Goal: Task Accomplishment & Management: Use online tool/utility

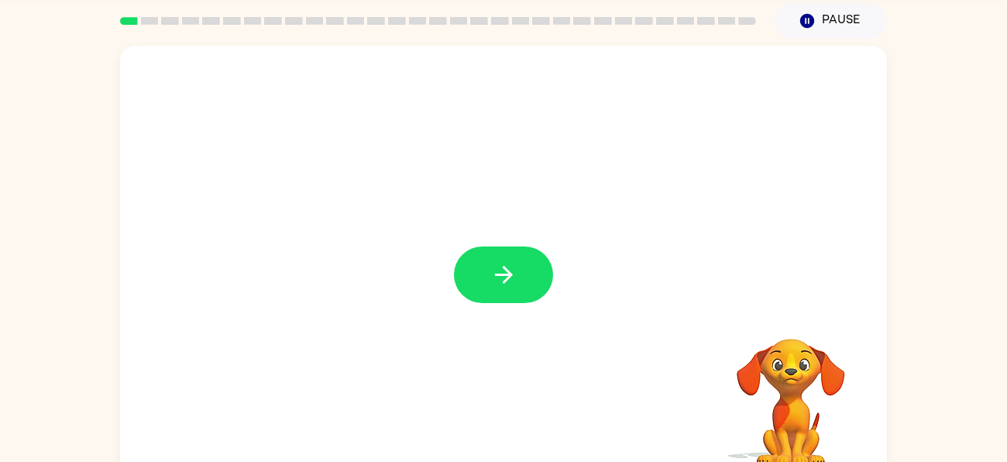
scroll to position [53, 0]
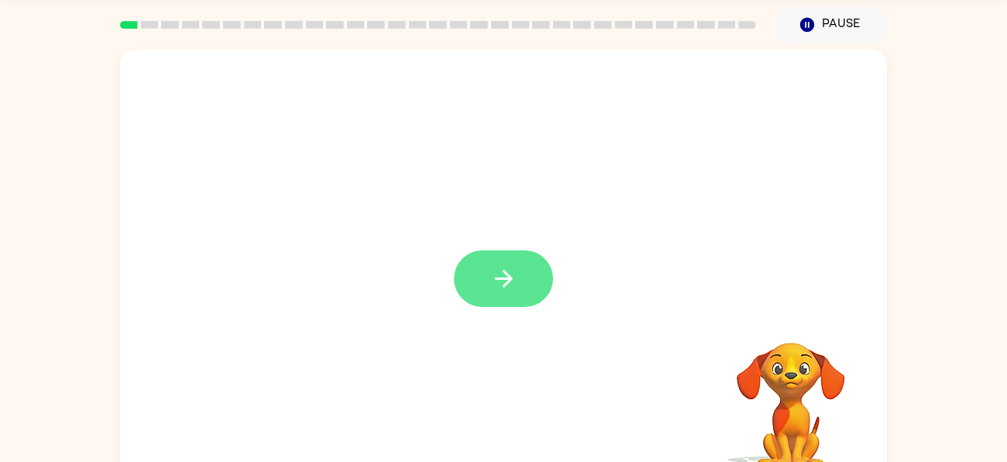
click at [506, 285] on icon "button" at bounding box center [503, 278] width 27 height 27
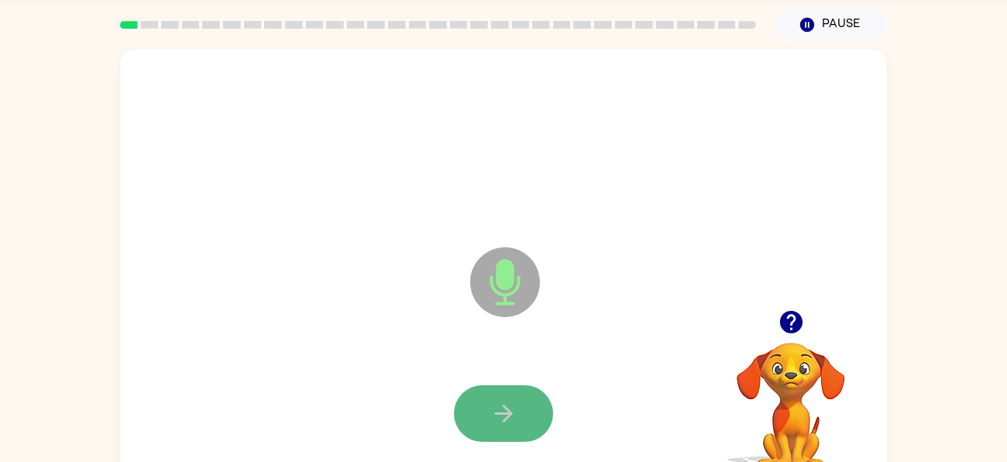
click at [519, 400] on button "button" at bounding box center [503, 413] width 99 height 57
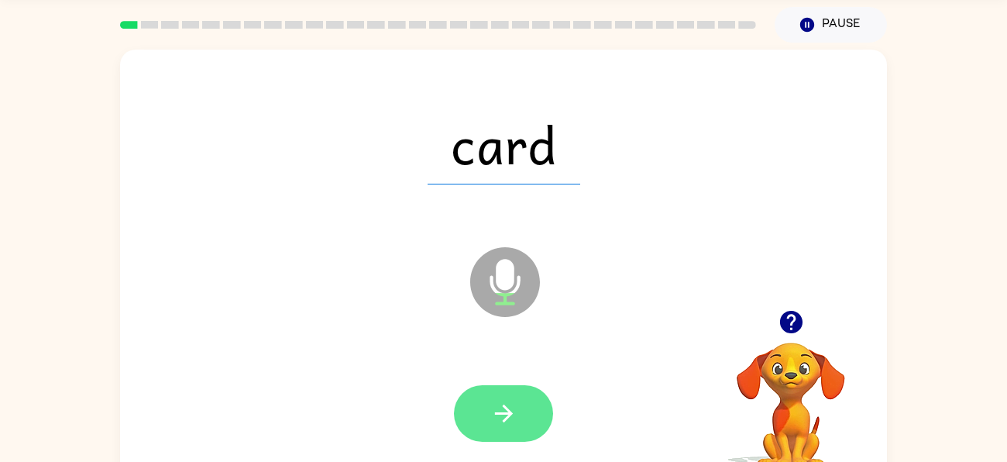
click at [520, 404] on button "button" at bounding box center [503, 413] width 99 height 57
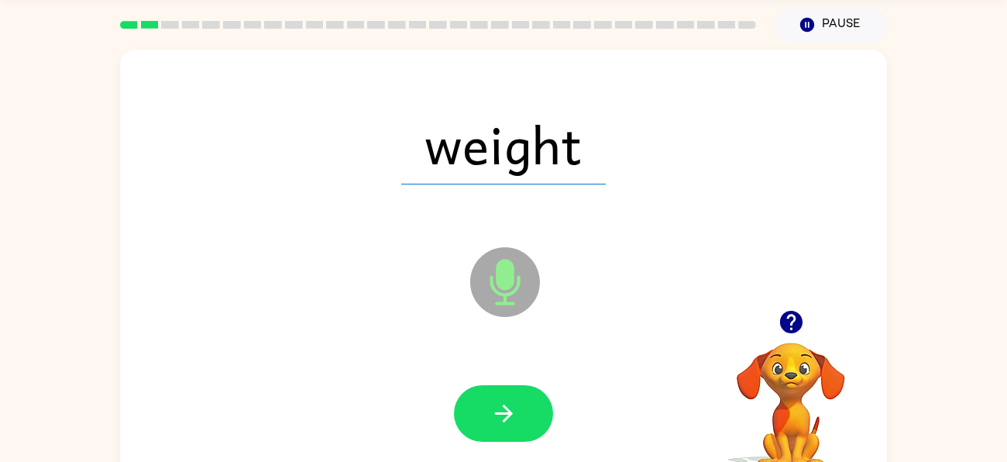
click at [520, 404] on button "button" at bounding box center [503, 413] width 99 height 57
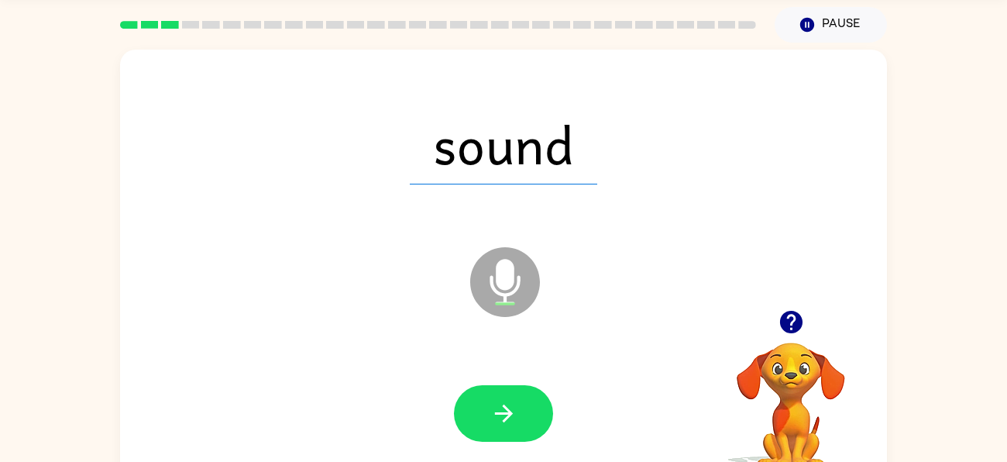
click at [520, 404] on button "button" at bounding box center [503, 413] width 99 height 57
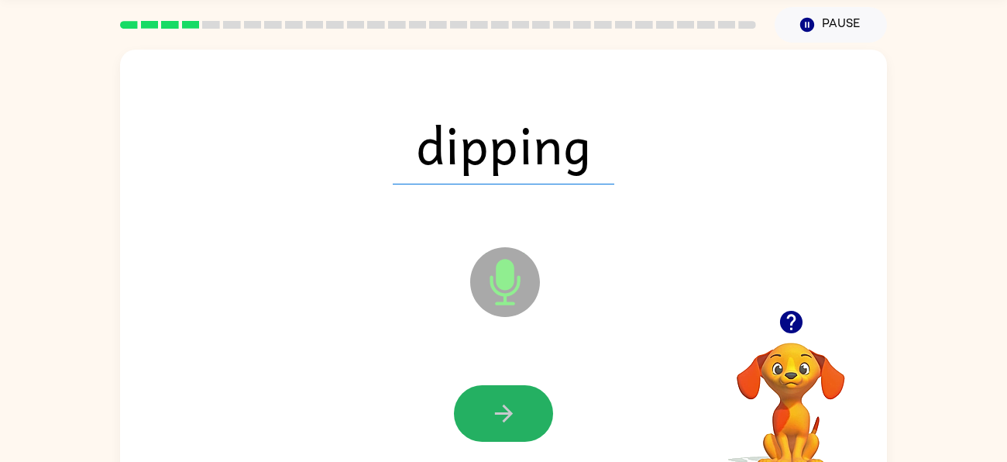
click at [520, 404] on button "button" at bounding box center [503, 413] width 99 height 57
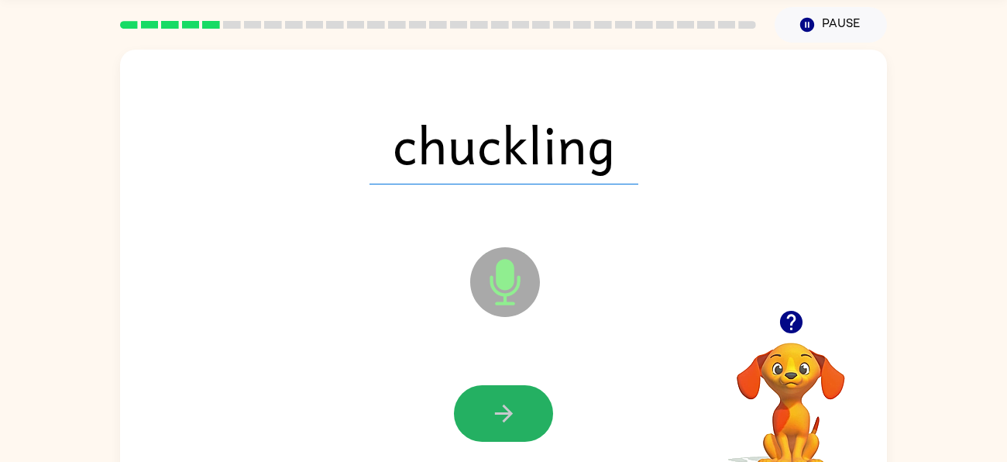
click at [520, 404] on button "button" at bounding box center [503, 413] width 99 height 57
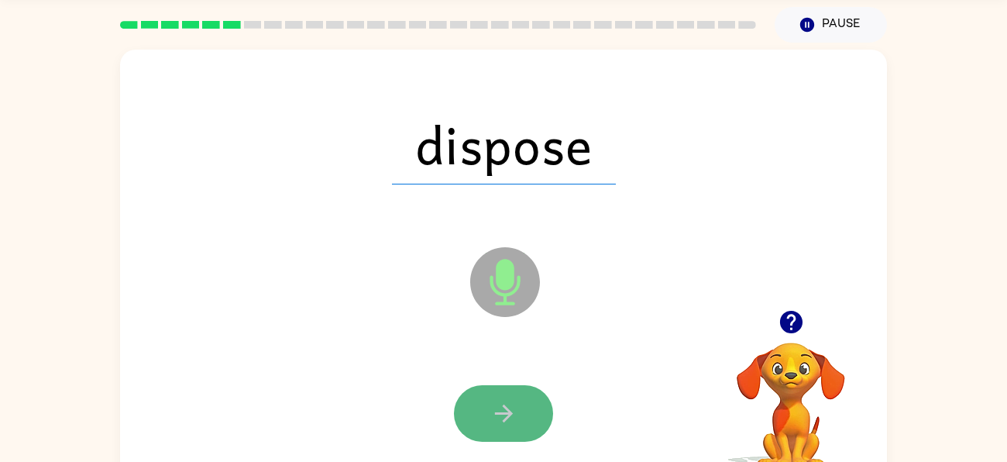
click at [516, 408] on icon "button" at bounding box center [503, 413] width 27 height 27
click at [515, 410] on icon "button" at bounding box center [503, 413] width 27 height 27
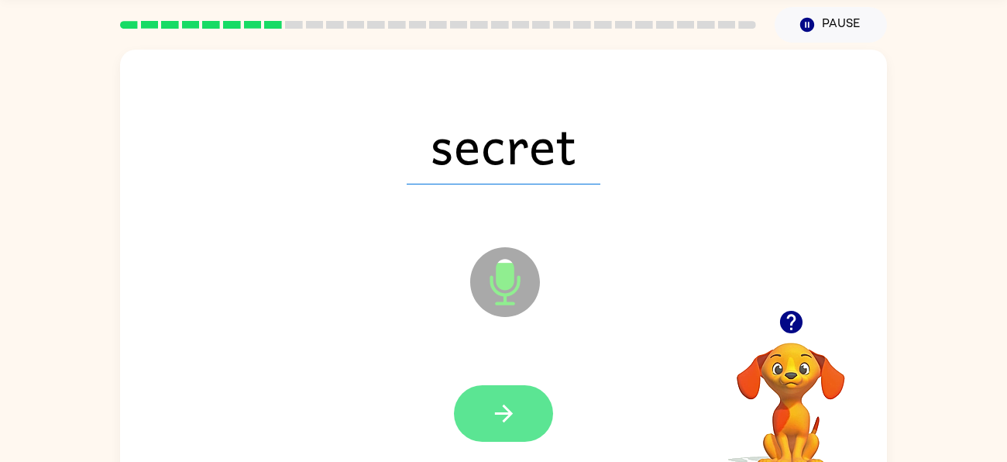
click at [517, 407] on button "button" at bounding box center [503, 413] width 99 height 57
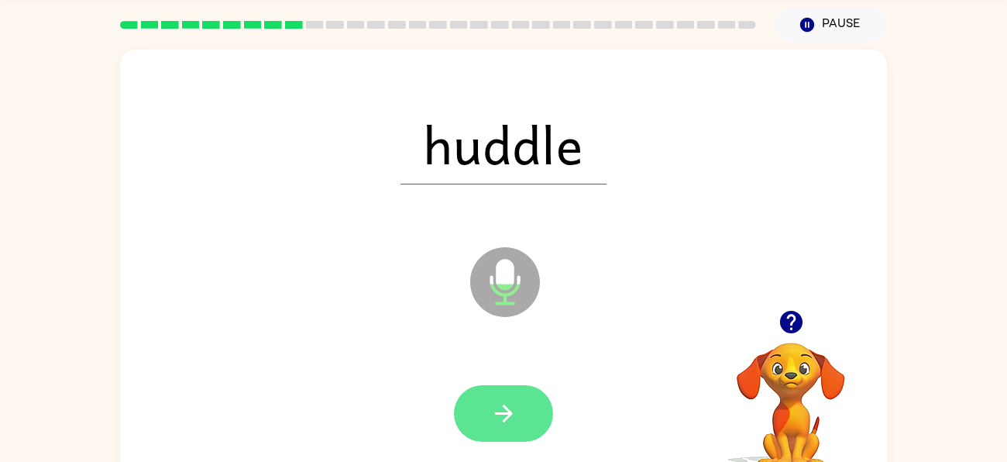
click at [514, 410] on icon "button" at bounding box center [503, 413] width 27 height 27
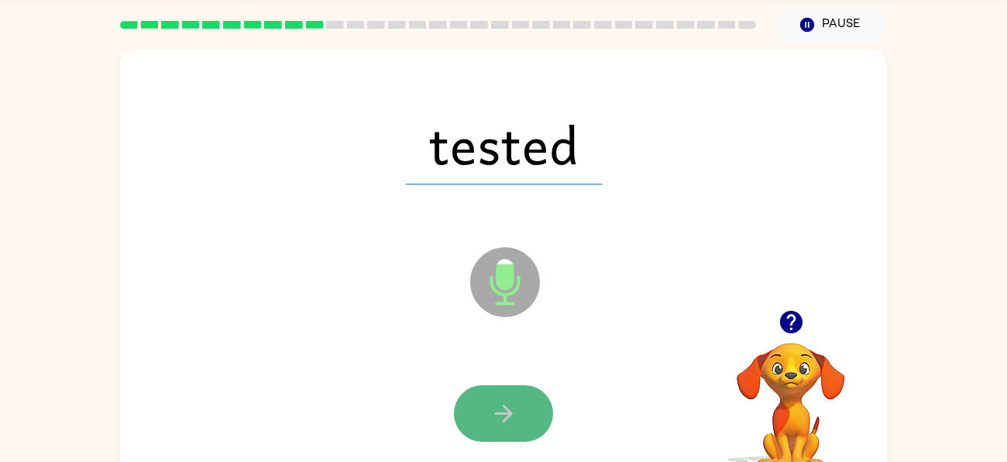
click at [516, 410] on icon "button" at bounding box center [503, 413] width 27 height 27
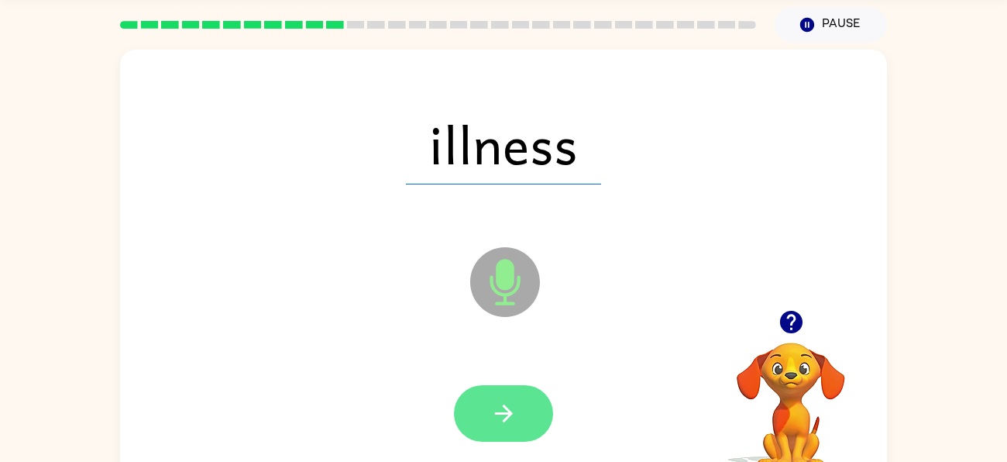
click at [514, 410] on icon "button" at bounding box center [503, 413] width 27 height 27
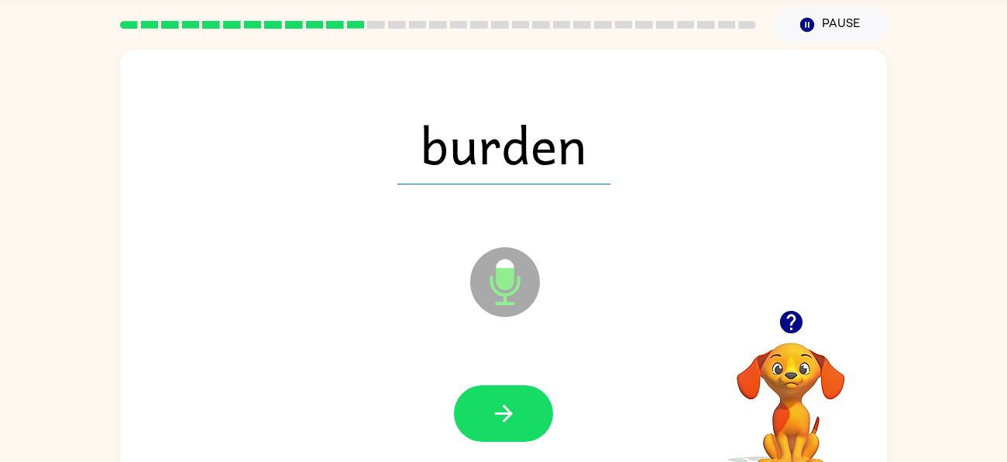
click at [515, 410] on icon "button" at bounding box center [503, 413] width 27 height 27
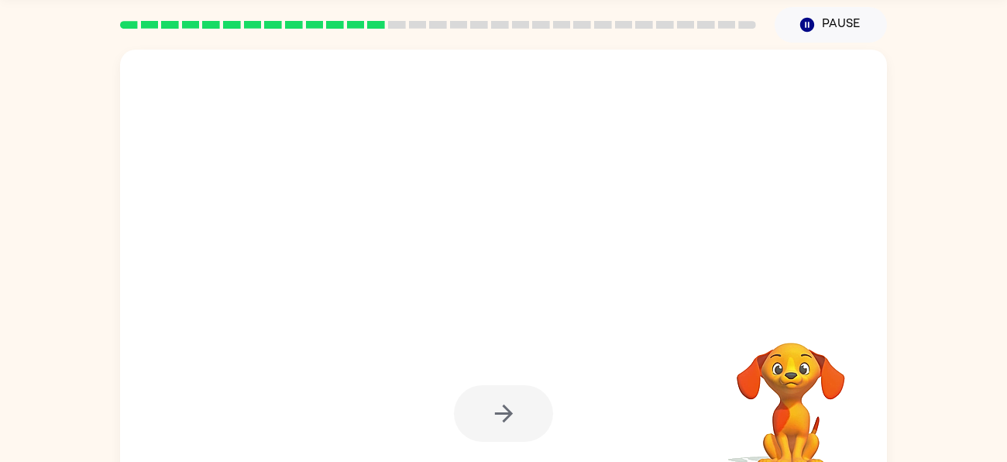
click at [515, 410] on div at bounding box center [503, 413] width 99 height 57
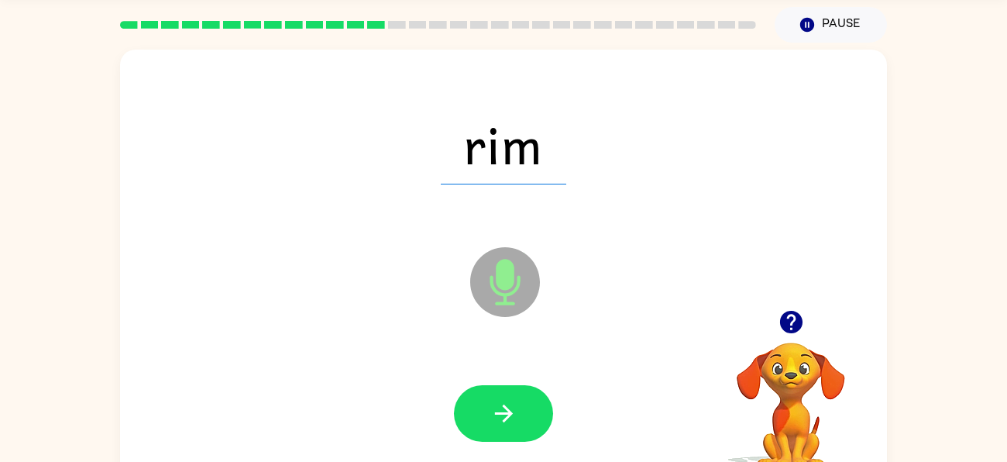
click at [515, 410] on icon "button" at bounding box center [503, 413] width 27 height 27
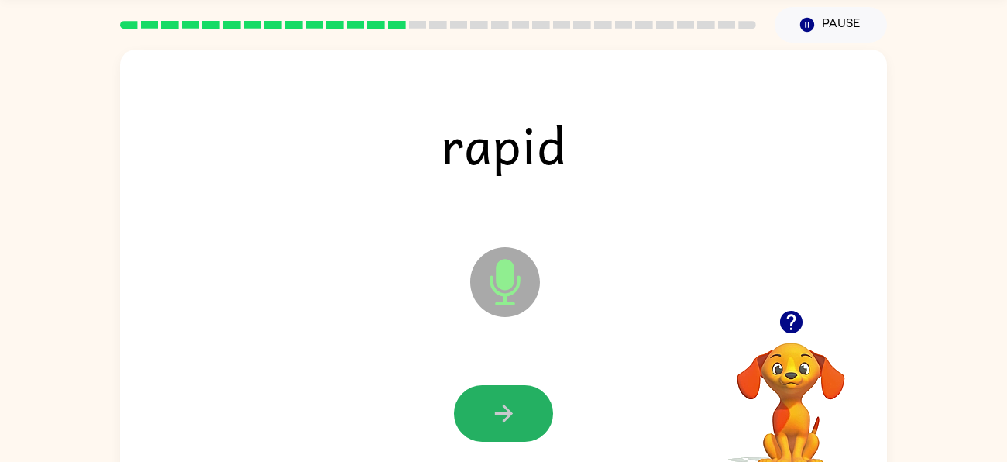
click at [515, 410] on icon "button" at bounding box center [503, 413] width 27 height 27
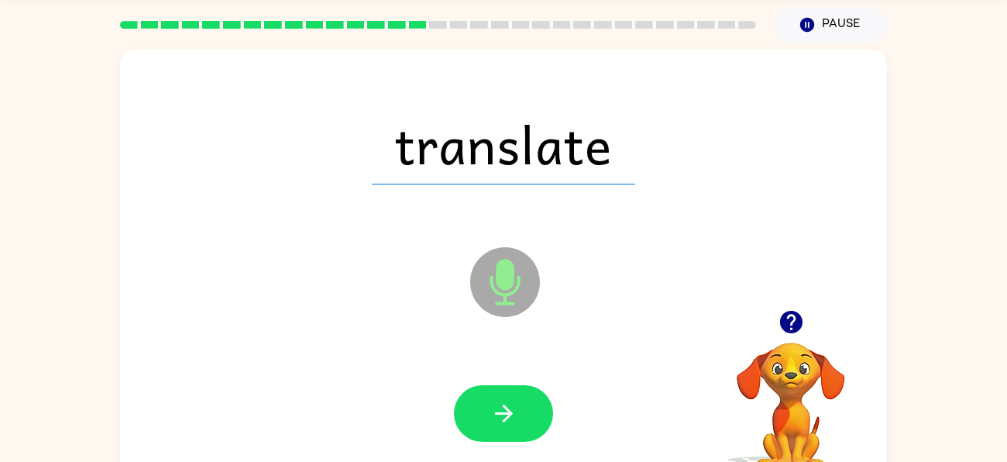
click at [515, 410] on icon "button" at bounding box center [503, 413] width 27 height 27
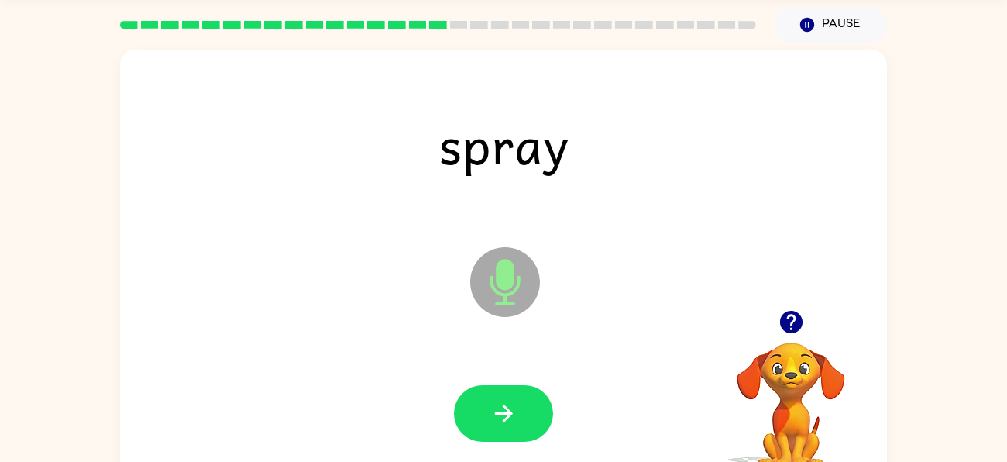
click at [515, 410] on icon "button" at bounding box center [503, 413] width 27 height 27
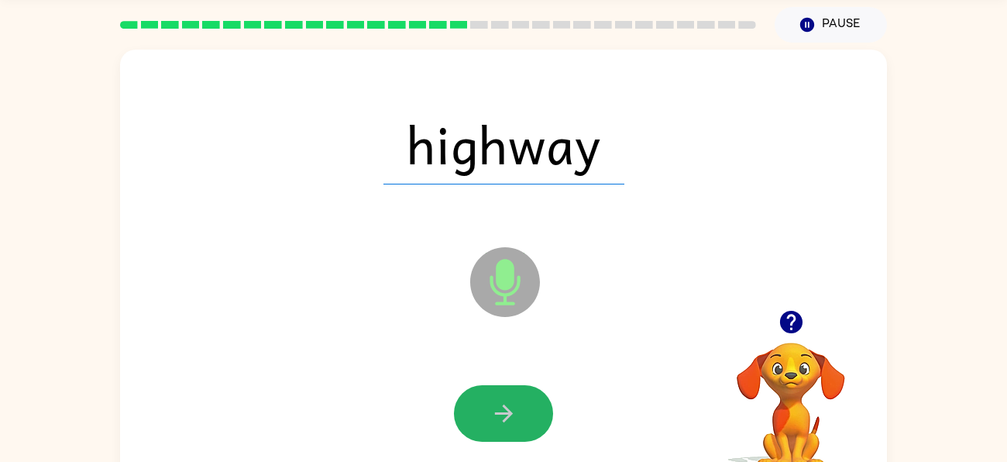
click at [515, 410] on icon "button" at bounding box center [503, 413] width 27 height 27
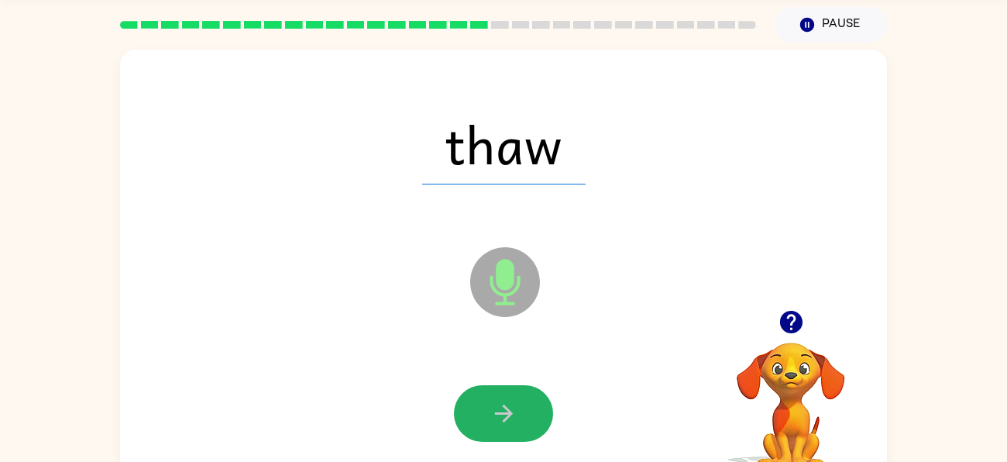
click at [515, 410] on icon "button" at bounding box center [503, 413] width 27 height 27
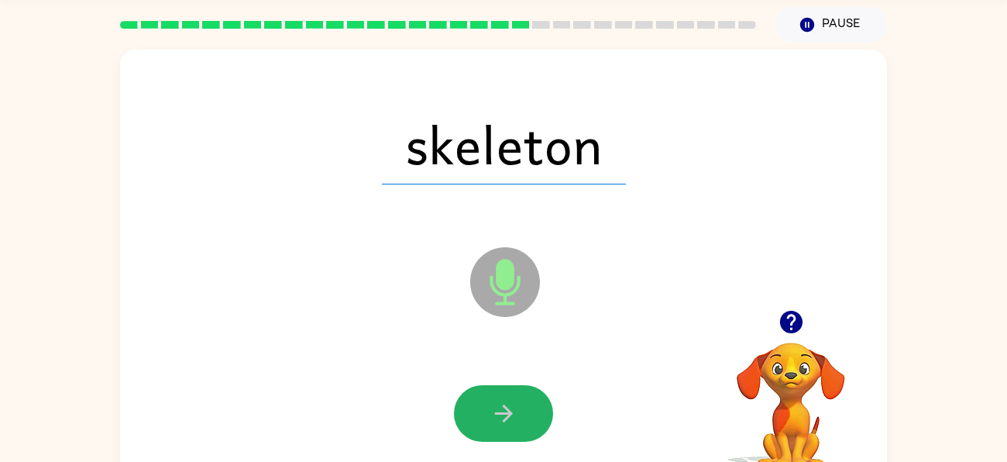
click at [515, 410] on icon "button" at bounding box center [503, 413] width 27 height 27
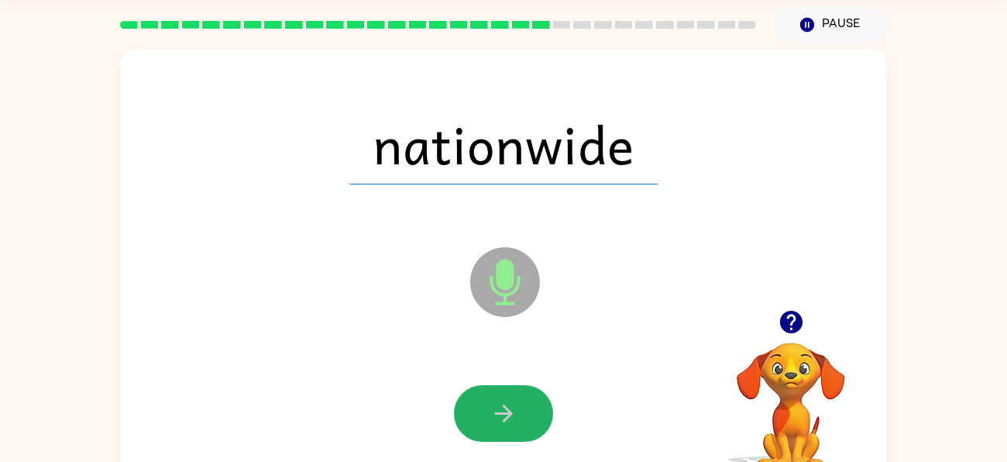
click at [515, 410] on icon "button" at bounding box center [503, 413] width 27 height 27
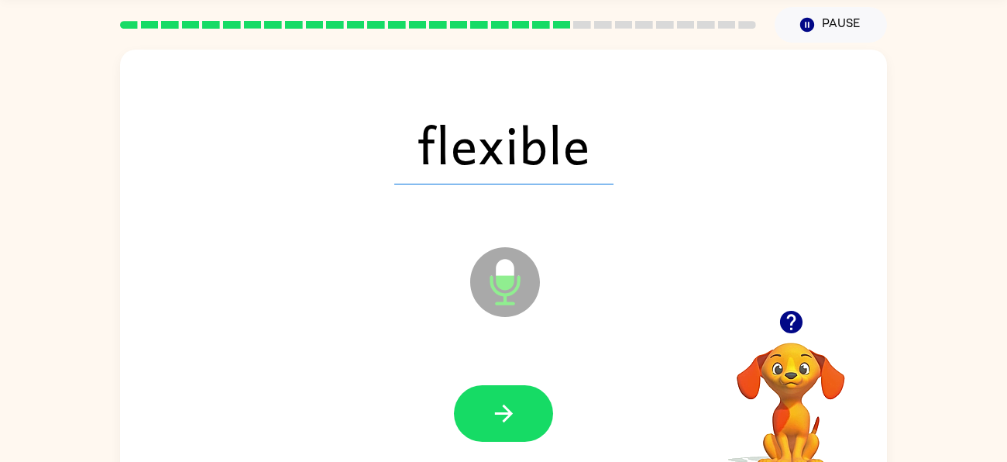
click at [515, 410] on icon "button" at bounding box center [503, 413] width 27 height 27
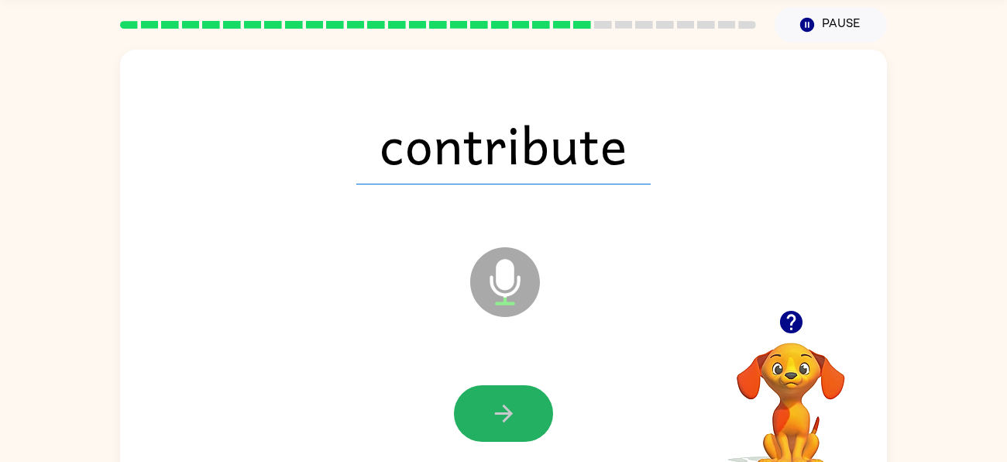
click at [515, 410] on icon "button" at bounding box center [503, 413] width 27 height 27
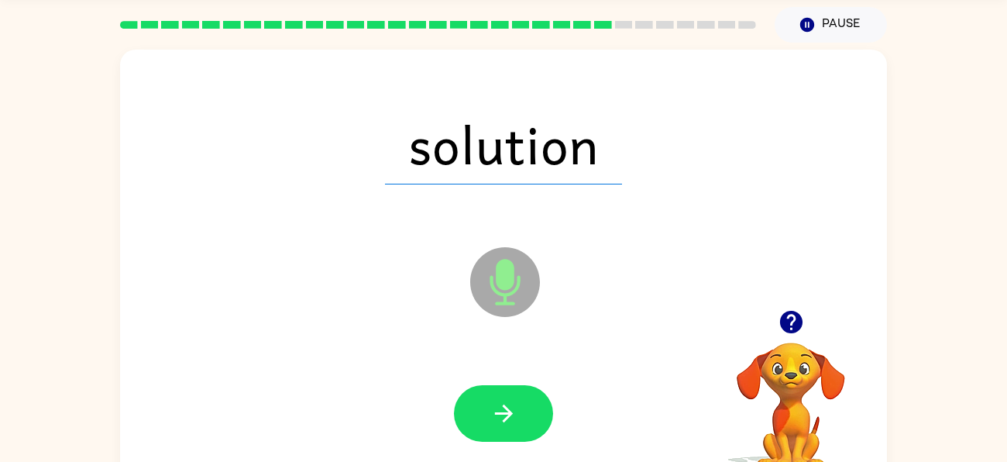
click at [515, 410] on icon "button" at bounding box center [503, 413] width 27 height 27
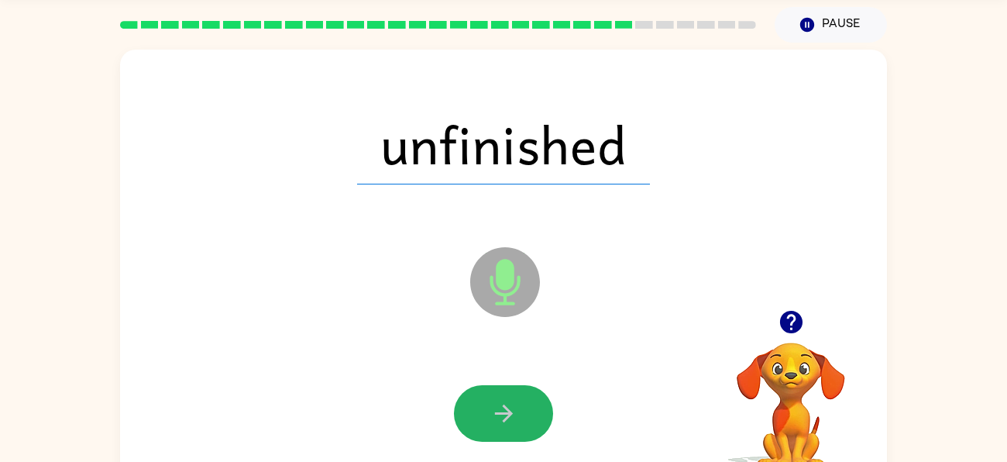
click at [515, 410] on icon "button" at bounding box center [503, 413] width 27 height 27
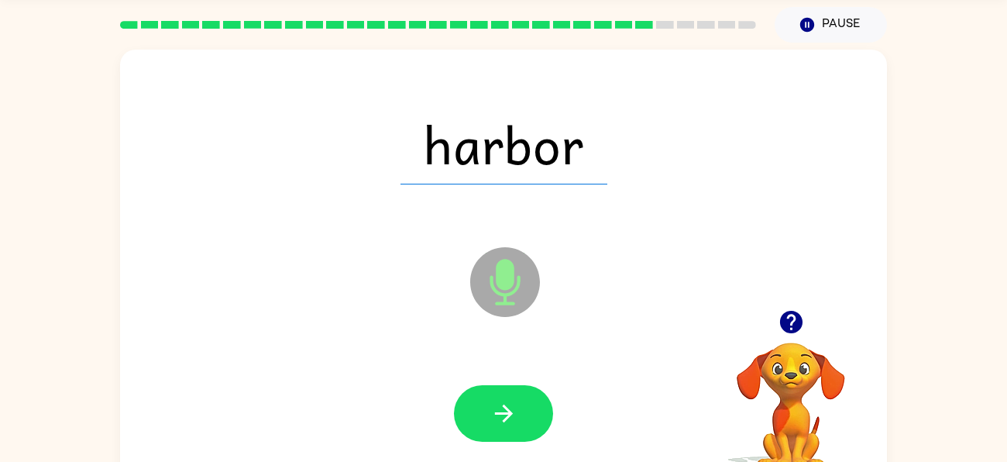
click at [515, 410] on icon "button" at bounding box center [503, 413] width 27 height 27
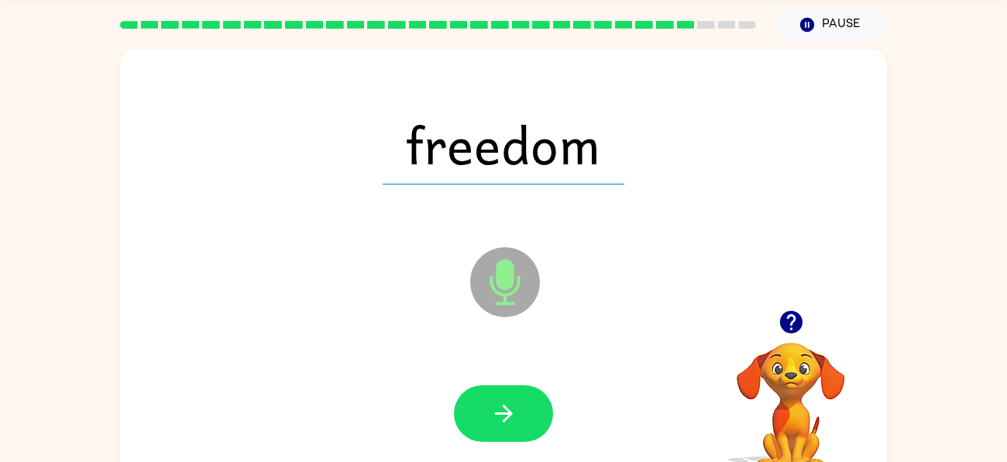
click at [515, 410] on icon "button" at bounding box center [503, 413] width 27 height 27
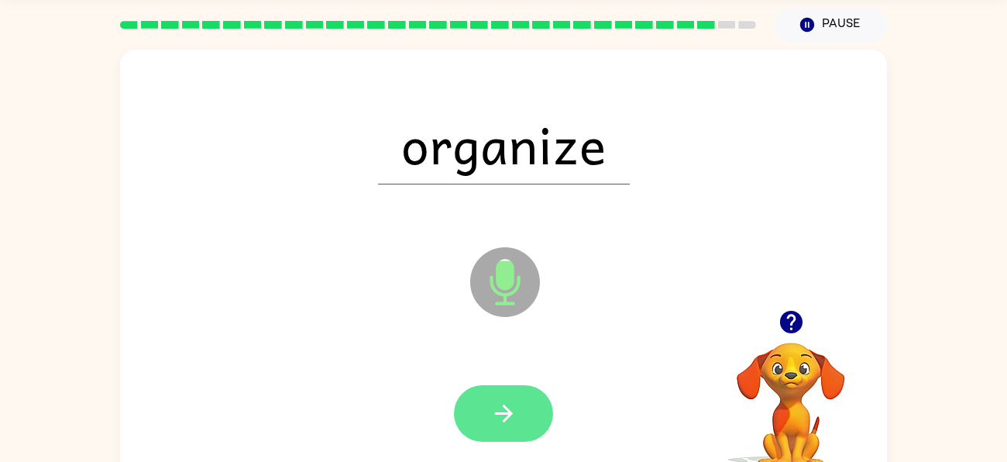
click at [510, 412] on icon "button" at bounding box center [503, 413] width 18 height 18
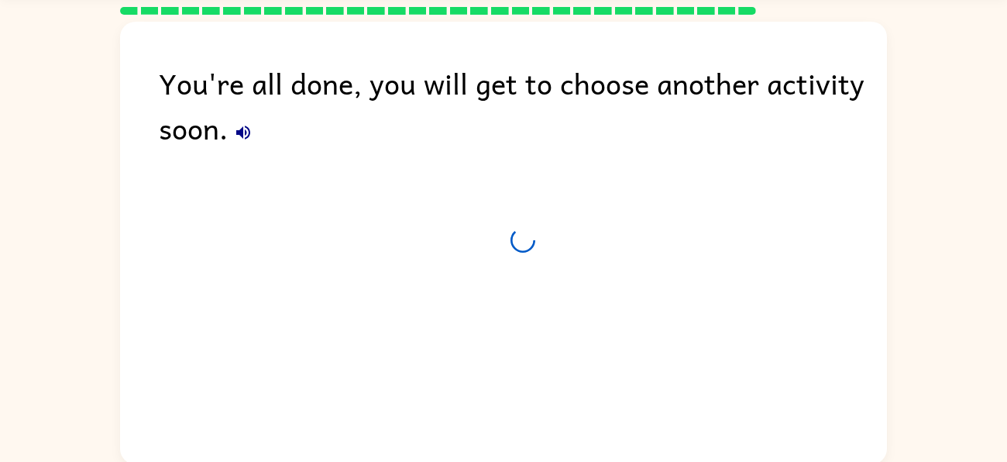
scroll to position [39, 0]
